Goal: Obtain resource: Obtain resource

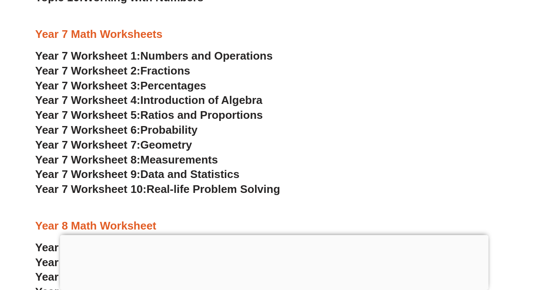
scroll to position [2435, 0]
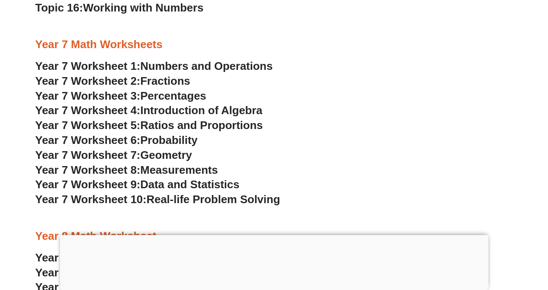
click at [150, 171] on span "Measurements" at bounding box center [179, 170] width 78 height 13
click at [143, 186] on span "Data and Statistics" at bounding box center [189, 184] width 99 height 13
click at [118, 197] on span "Year 7 Worksheet 10:" at bounding box center [90, 199] width 111 height 13
click at [173, 157] on span "Geometry" at bounding box center [166, 155] width 52 height 13
click at [417, 148] on h3 "Year 7 Worksheet 7: Geometry" at bounding box center [274, 155] width 478 height 15
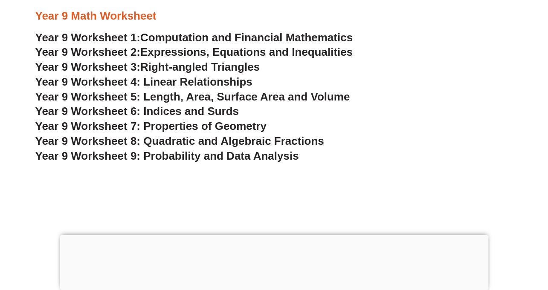
scroll to position [2805, 0]
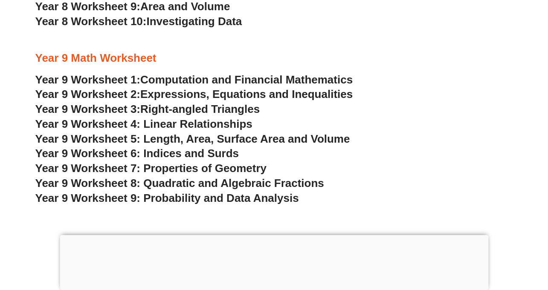
click at [218, 137] on span "Year 9 Worksheet 5: Length, Area, Surface Area and Volume" at bounding box center [192, 139] width 315 height 13
click at [191, 155] on span "Year 9 Worksheet 6: Indices and Surds" at bounding box center [137, 153] width 204 height 13
click at [165, 170] on span "Year 9 Worksheet 7: Properties of Geometry" at bounding box center [151, 168] width 232 height 13
